Goal: Check status

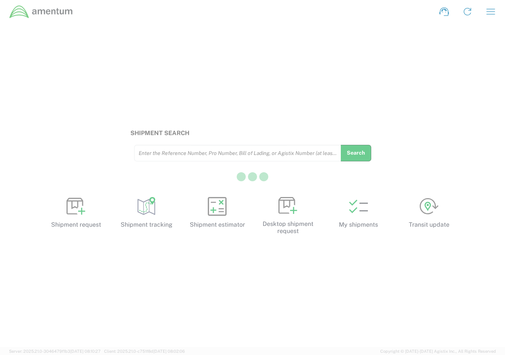
click at [169, 158] on div at bounding box center [252, 177] width 505 height 355
click at [172, 153] on div at bounding box center [252, 177] width 505 height 355
click at [181, 155] on div at bounding box center [252, 177] width 505 height 355
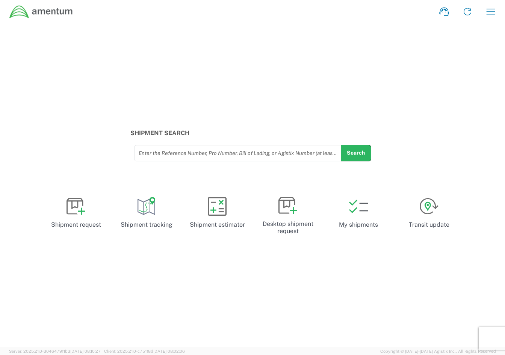
click at [242, 155] on input "text" at bounding box center [238, 152] width 198 height 13
paste input "AFME-25282-0001"
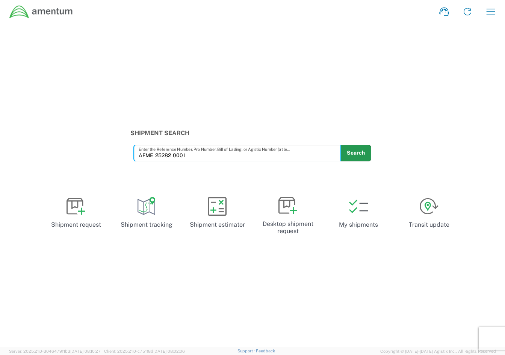
click at [358, 158] on button "Search" at bounding box center [355, 153] width 31 height 17
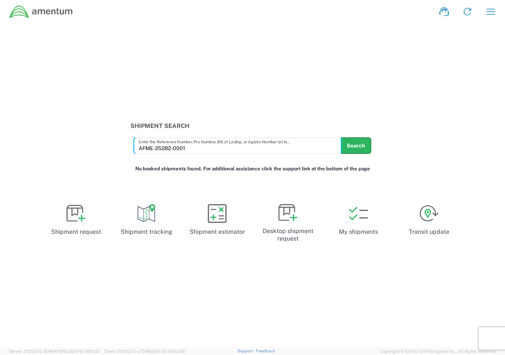
click at [167, 151] on input "AFME-25282-0001" at bounding box center [238, 145] width 198 height 13
paste input "57079376"
type input "57079376"
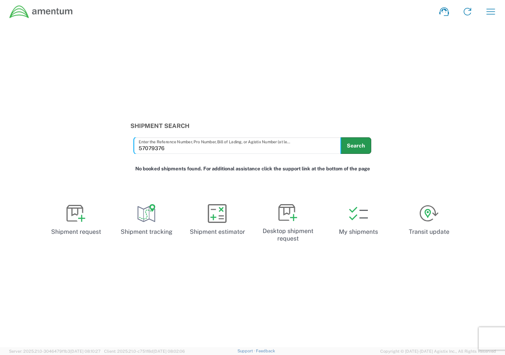
click at [362, 145] on button "Search" at bounding box center [355, 145] width 31 height 17
